Goal: Check status: Check status

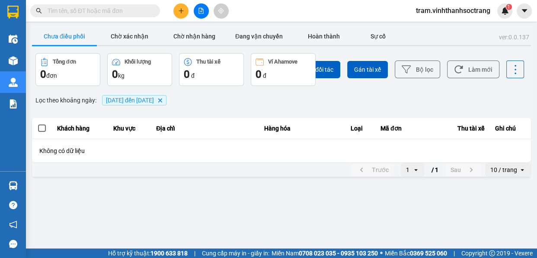
click at [162, 98] on icon "Delete" at bounding box center [159, 100] width 5 height 5
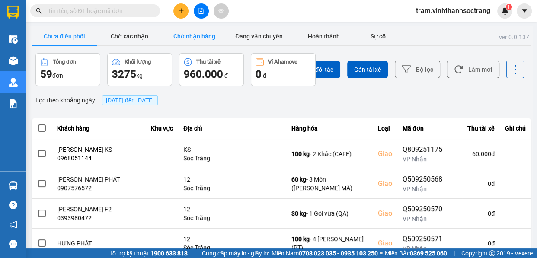
click at [199, 36] on button "Chờ nhận hàng" at bounding box center [194, 36] width 65 height 17
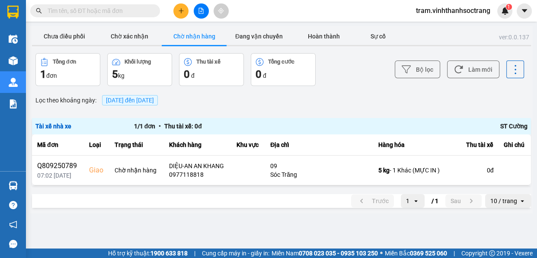
click at [128, 12] on input "text" at bounding box center [99, 11] width 102 height 10
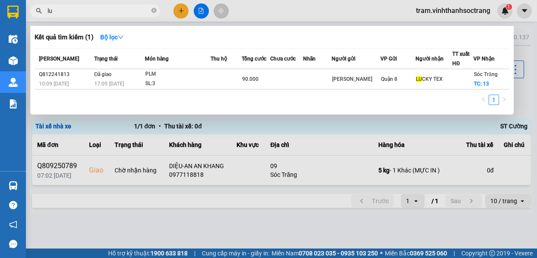
type input "l"
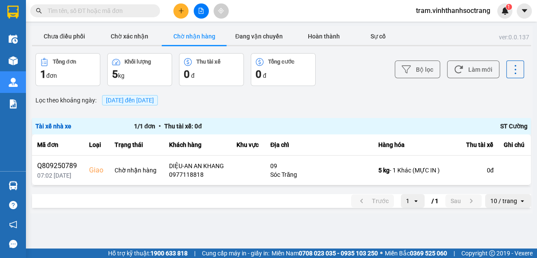
click at [144, 97] on span "[DATE] đến [DATE]" at bounding box center [130, 100] width 48 height 7
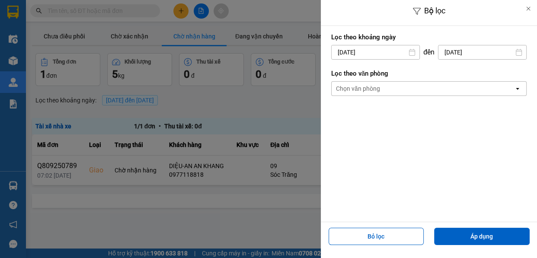
click at [382, 52] on input "[DATE]" at bounding box center [375, 52] width 88 height 14
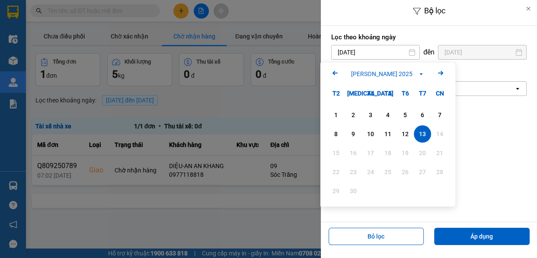
click at [335, 74] on icon "Arrow Left" at bounding box center [335, 73] width 10 height 10
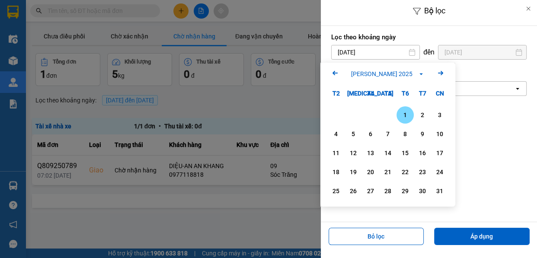
click at [414, 115] on div "2" at bounding box center [422, 114] width 17 height 17
type input "[DATE]"
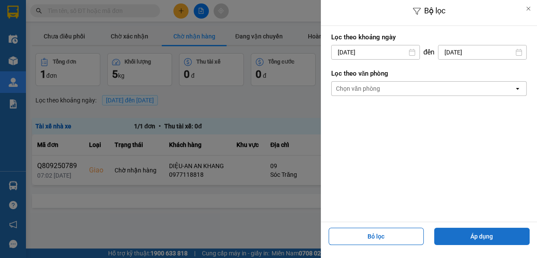
click at [460, 228] on button "Áp dụng" at bounding box center [481, 236] width 95 height 17
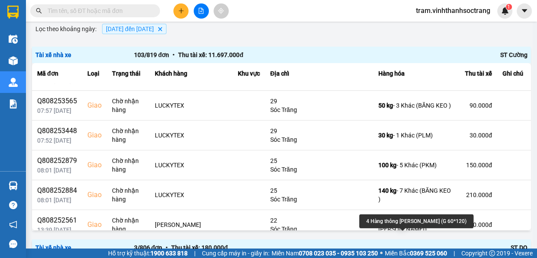
scroll to position [2835, 0]
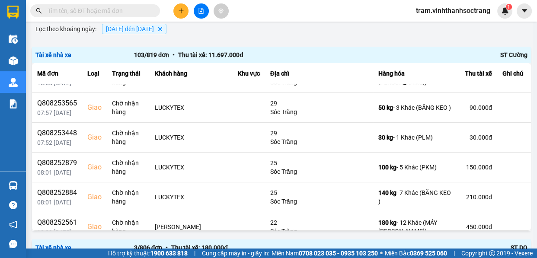
click at [92, 16] on span at bounding box center [95, 10] width 130 height 13
click at [95, 13] on input "text" at bounding box center [99, 11] width 102 height 10
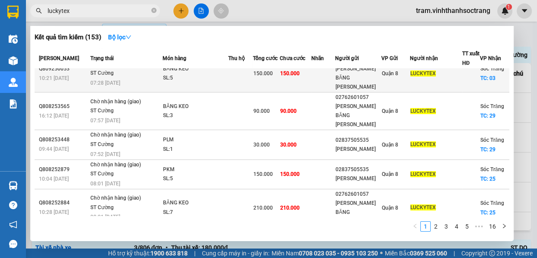
scroll to position [136, 0]
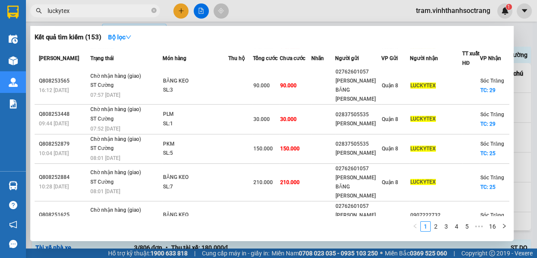
type input "luckytex"
click at [536, 65] on div at bounding box center [268, 129] width 537 height 258
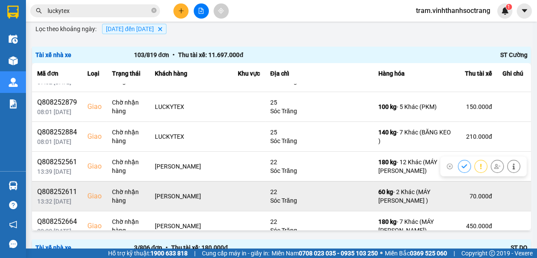
scroll to position [2953, 0]
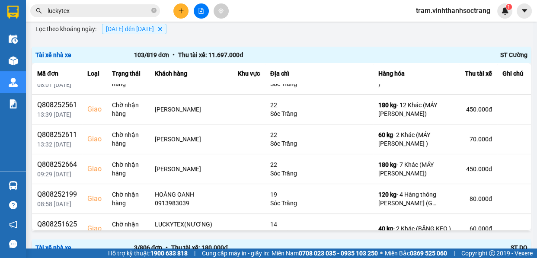
click at [109, 11] on input "luckytex" at bounding box center [99, 11] width 102 height 10
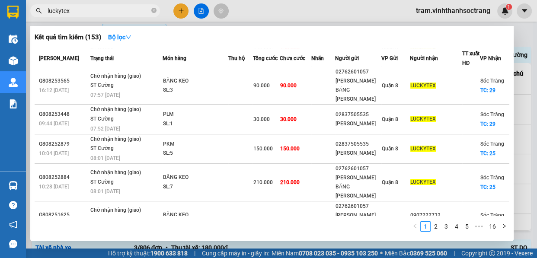
click at [536, 123] on div at bounding box center [268, 129] width 537 height 258
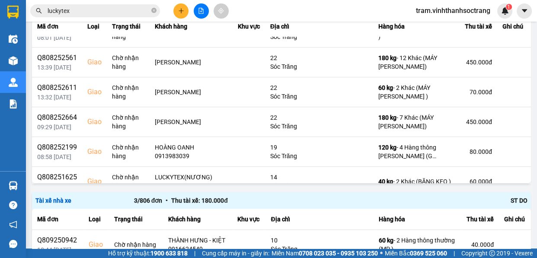
scroll to position [118, 0]
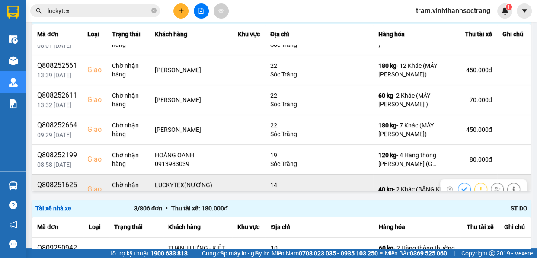
click at [461, 187] on icon at bounding box center [464, 189] width 6 height 4
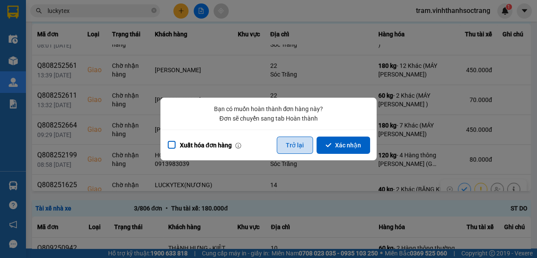
click at [305, 146] on button "Trở lại" at bounding box center [295, 145] width 36 height 17
